Goal: Obtain resource: Download file/media

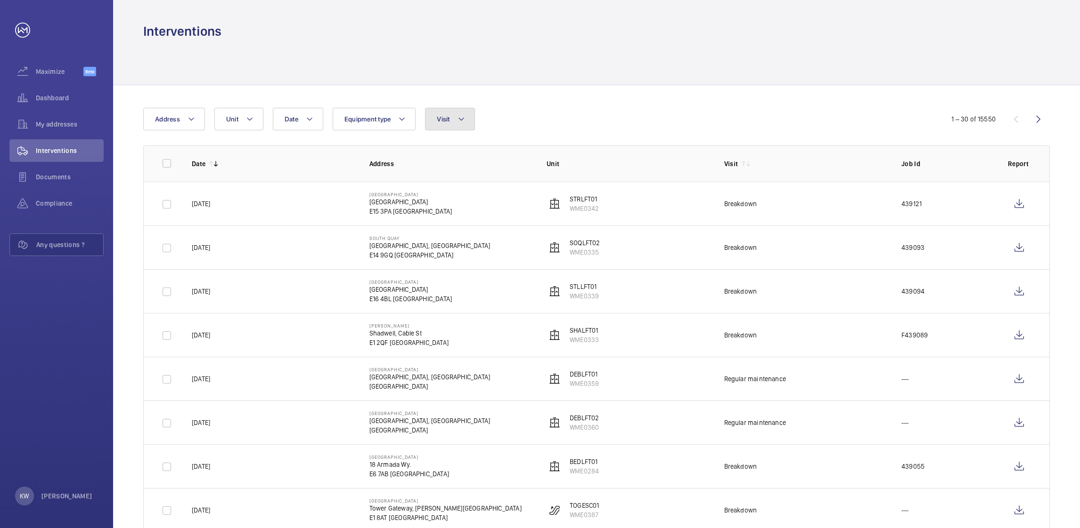
click at [440, 127] on button "Visit" at bounding box center [449, 119] width 49 height 23
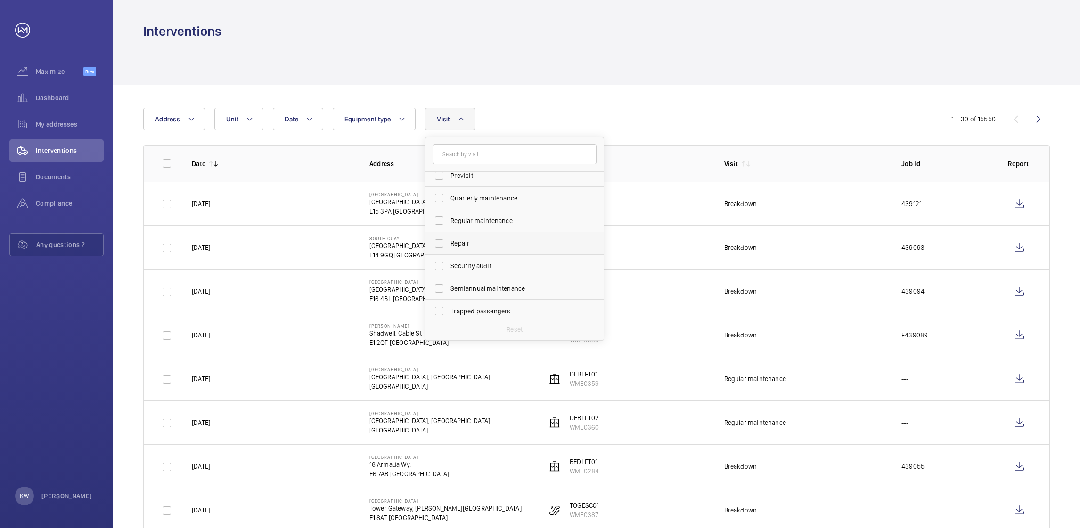
scroll to position [147, 0]
click at [460, 302] on span "Trapped passengers" at bounding box center [515, 306] width 130 height 9
click at [448, 302] on input "Trapped passengers" at bounding box center [439, 307] width 19 height 19
checkbox input "true"
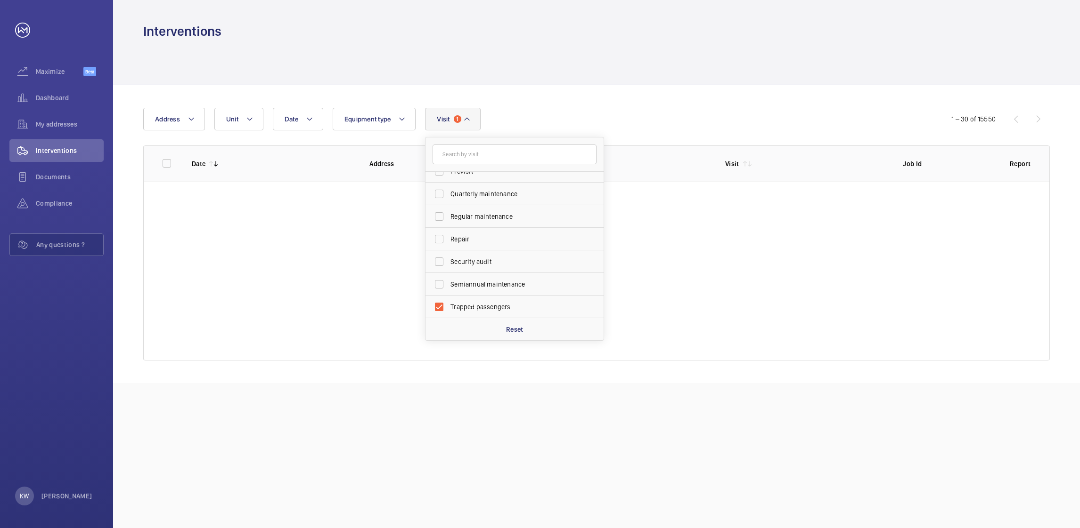
click at [602, 104] on div "Date Address Unit Equipment type Visit 1 Annual maintenance Breakdown Client me…" at bounding box center [596, 234] width 967 height 298
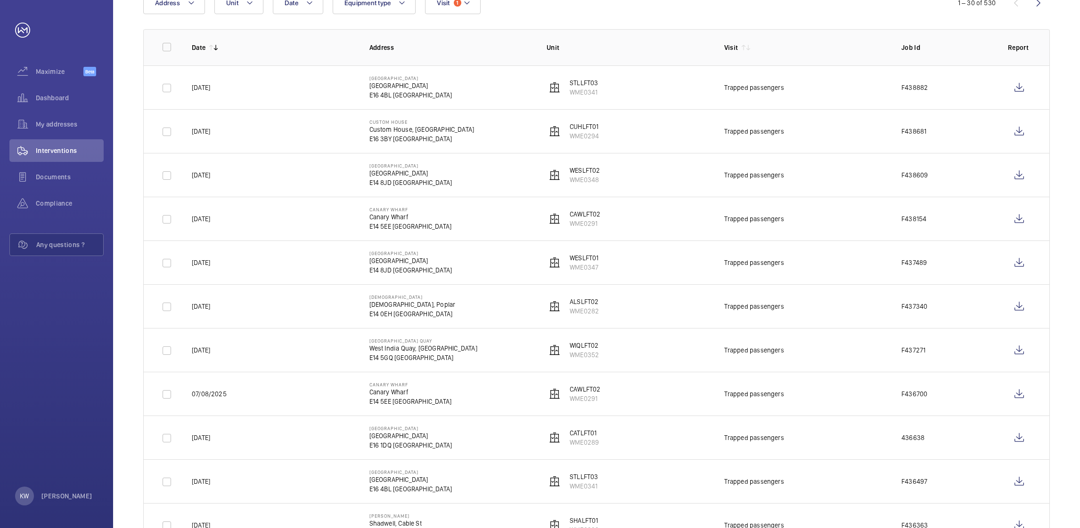
scroll to position [141, 0]
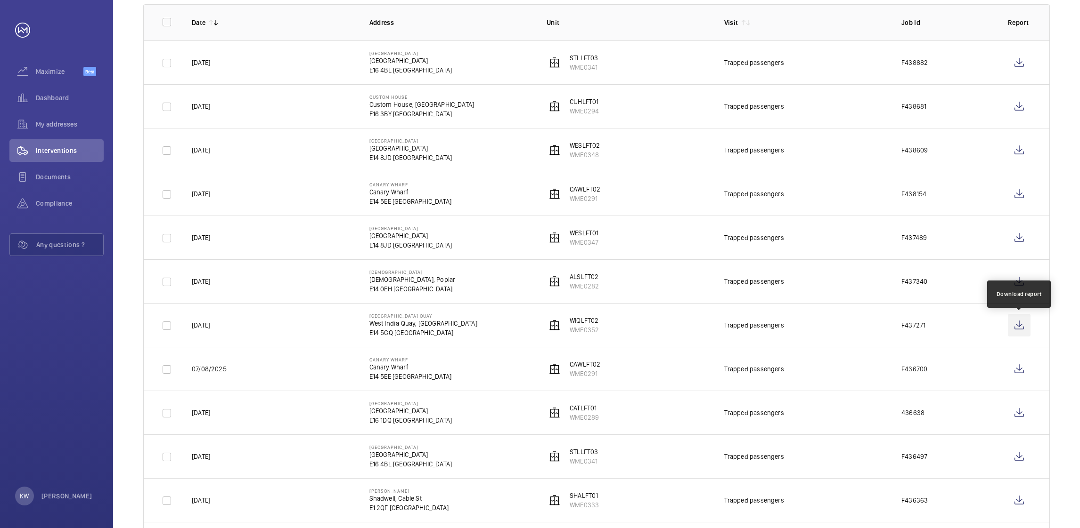
click at [1018, 325] on wm-front-icon-button at bounding box center [1019, 325] width 23 height 23
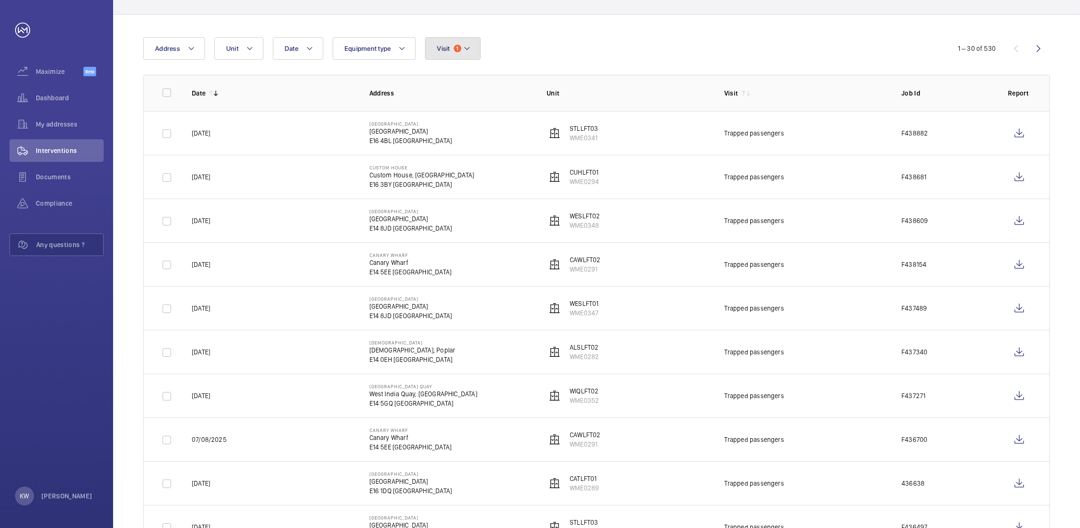
click at [474, 54] on button "Visit 1" at bounding box center [452, 48] width 55 height 23
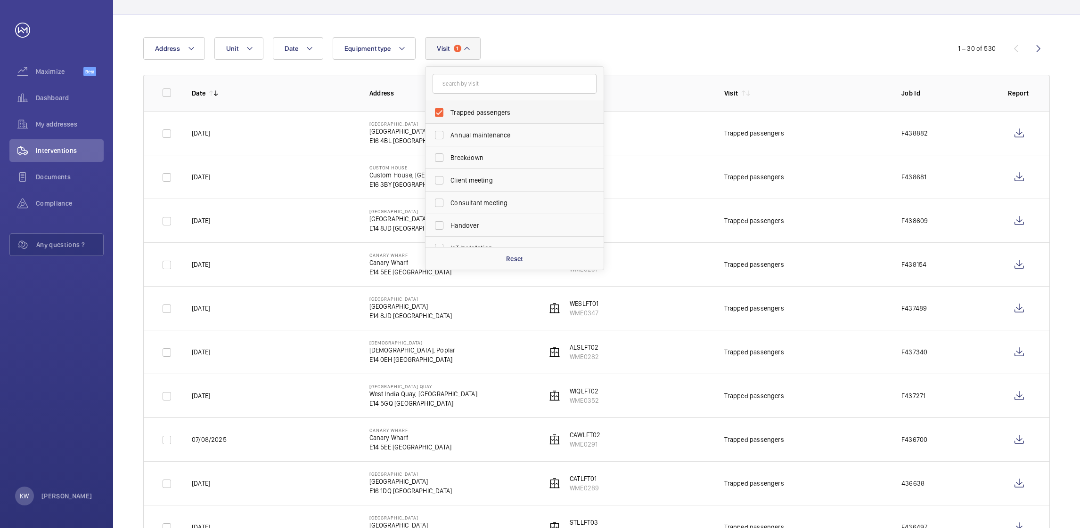
click at [465, 108] on span "Trapped passengers" at bounding box center [515, 112] width 130 height 9
click at [448, 107] on input "Trapped passengers" at bounding box center [439, 112] width 19 height 19
checkbox input "false"
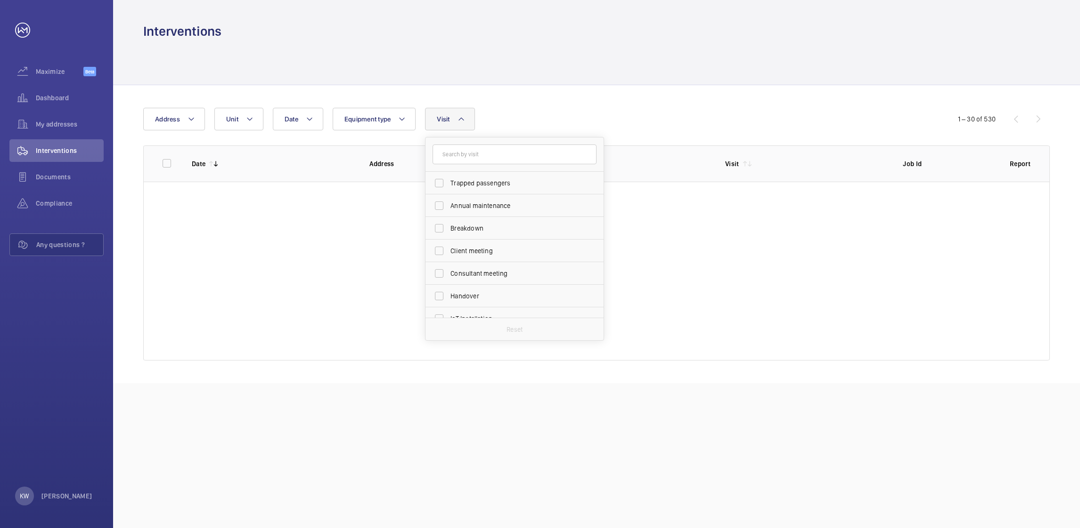
click at [623, 60] on div at bounding box center [596, 62] width 906 height 45
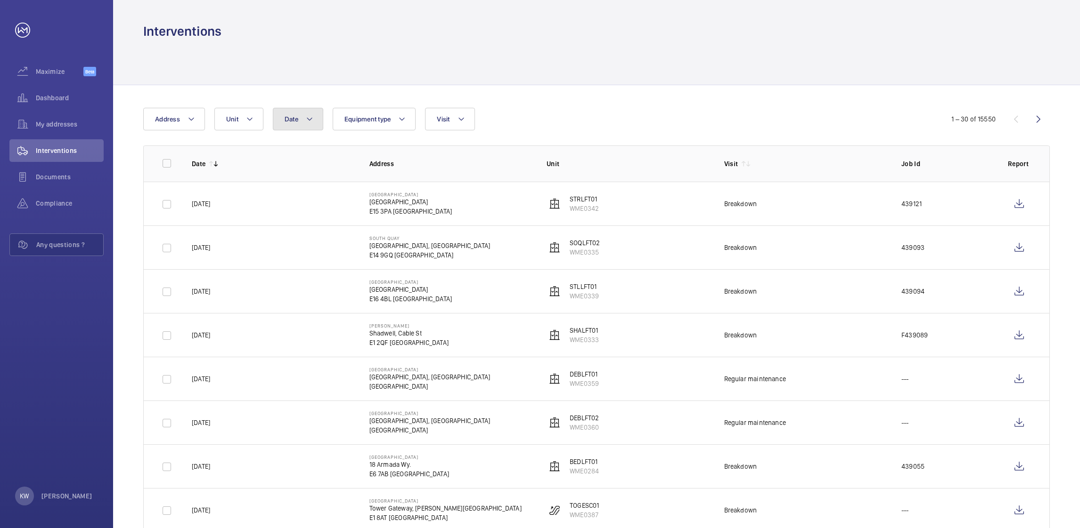
click at [313, 123] on button "Date" at bounding box center [298, 119] width 50 height 23
click at [296, 189] on mat-icon at bounding box center [297, 187] width 11 height 11
click at [390, 266] on span "16" at bounding box center [389, 269] width 18 height 18
type input "[DATE]"
click at [413, 265] on span "17" at bounding box center [409, 269] width 18 height 18
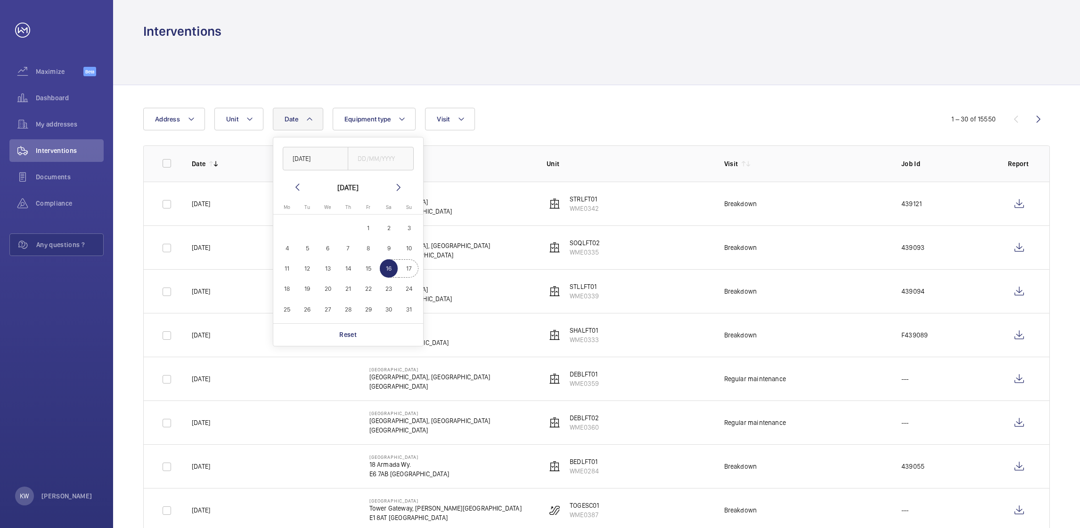
type input "[DATE]"
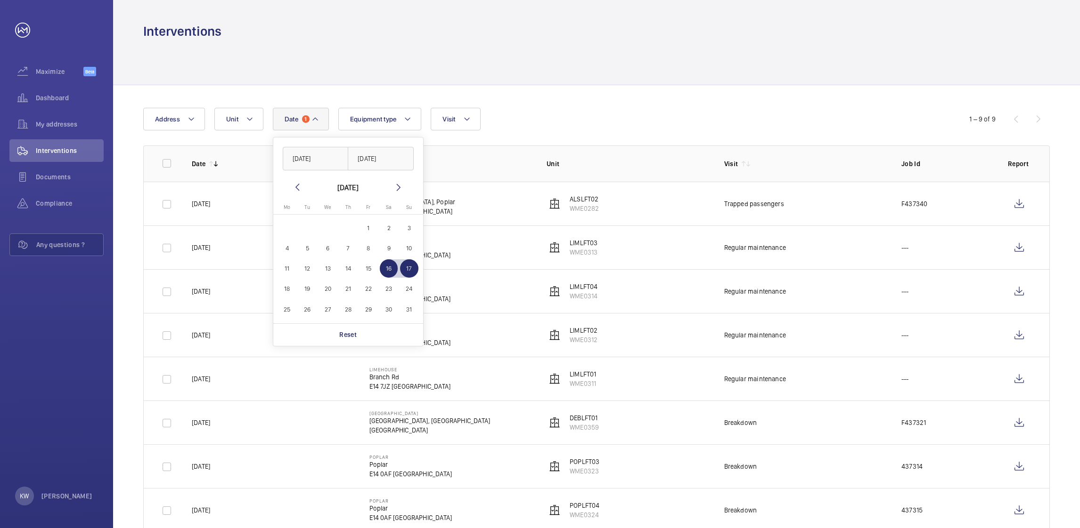
click at [580, 106] on div "Date 1 [DATE] [DATE] [DATE] [DATE] Mo [DATE] Tu [DATE] We [DATE] Th [DATE] Fr […" at bounding box center [596, 342] width 967 height 514
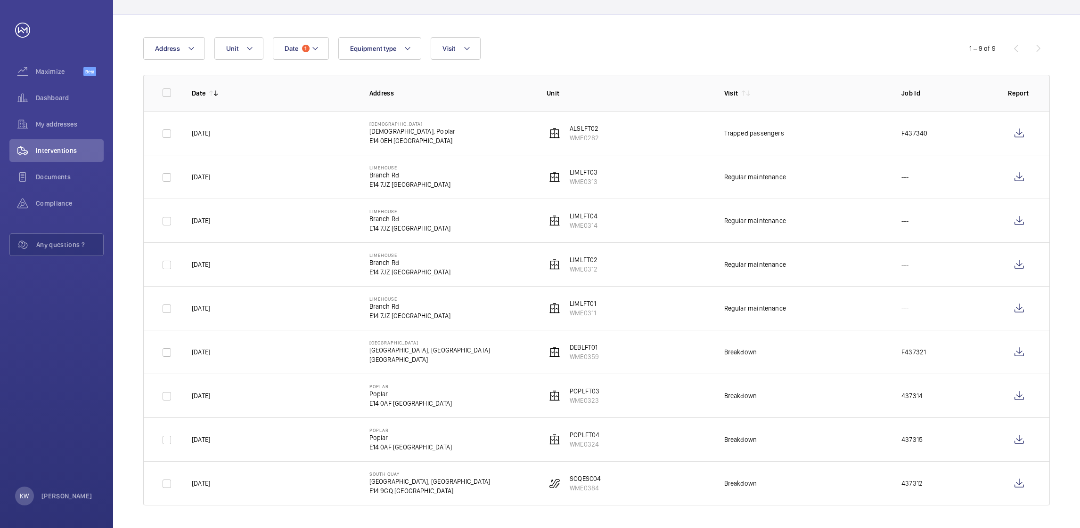
scroll to position [72, 0]
click at [1016, 440] on wm-front-icon-button at bounding box center [1019, 440] width 23 height 23
click at [1013, 398] on wm-front-icon-button at bounding box center [1019, 396] width 23 height 23
